Goal: Find contact information: Obtain details needed to contact an individual or organization

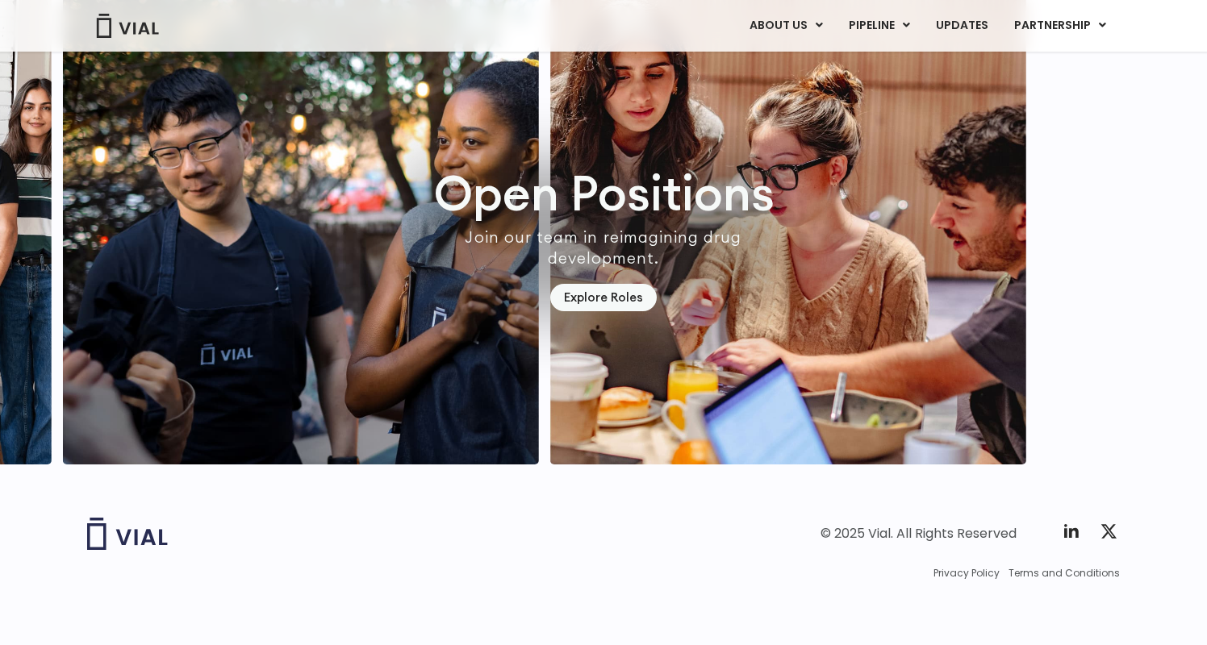
scroll to position [4663, 0]
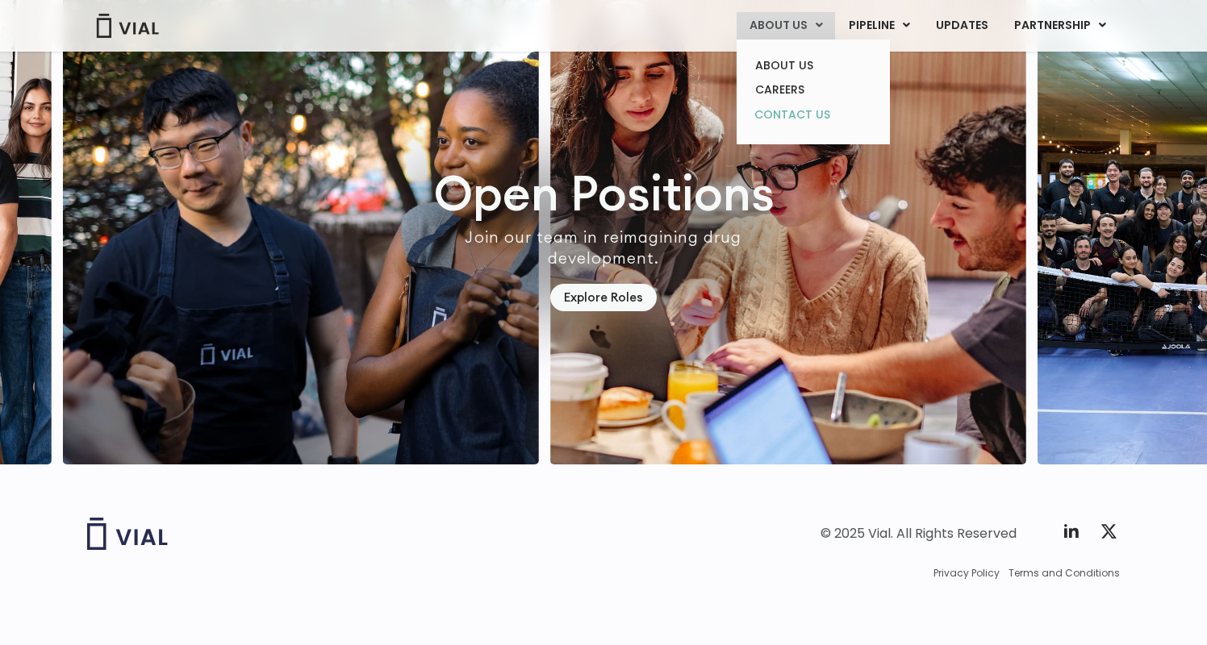
click at [807, 110] on link "CONTACT US" at bounding box center [812, 115] width 141 height 26
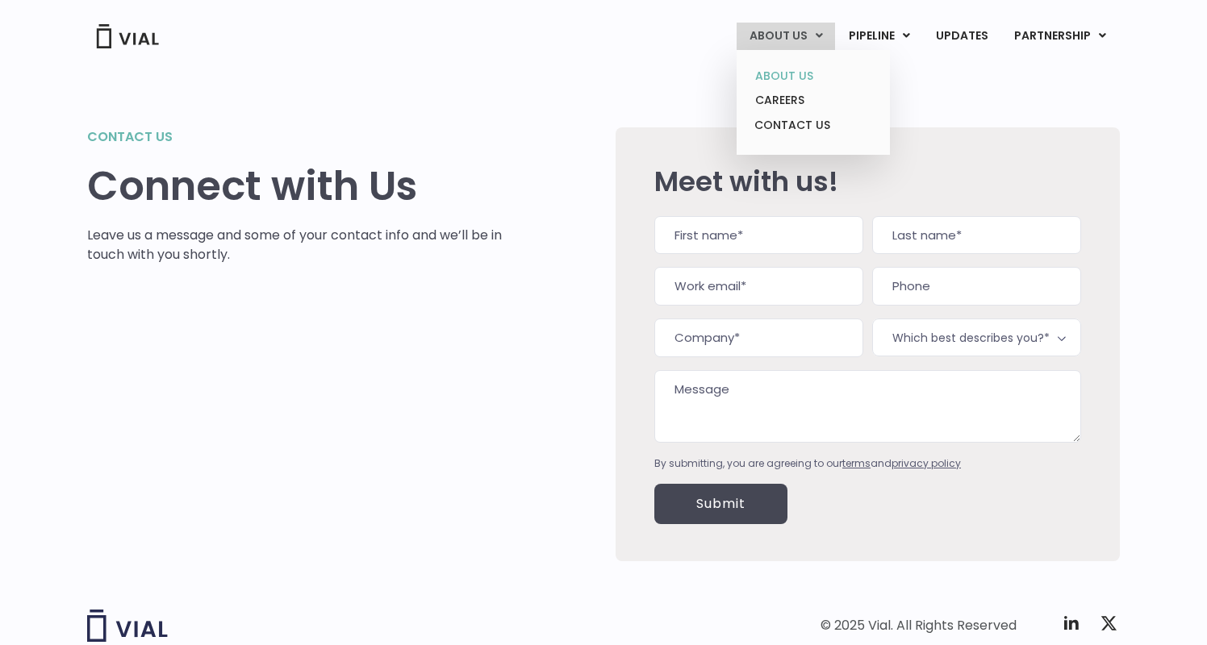
click at [799, 73] on link "ABOUT US" at bounding box center [812, 76] width 141 height 25
